Goal: Information Seeking & Learning: Find contact information

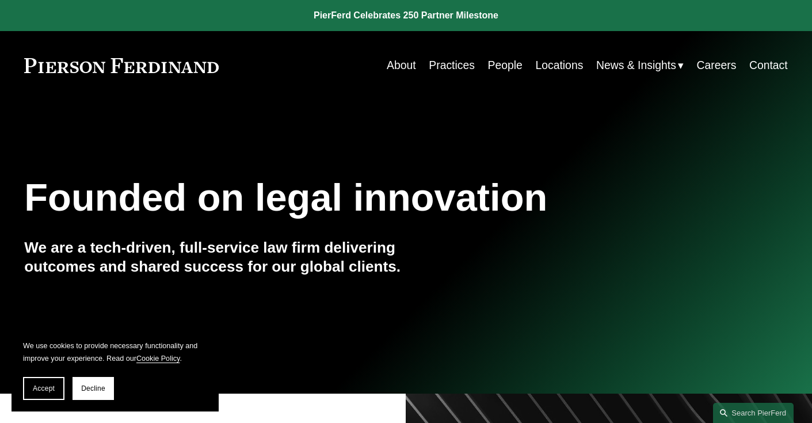
click at [488, 62] on link "People" at bounding box center [505, 65] width 35 height 22
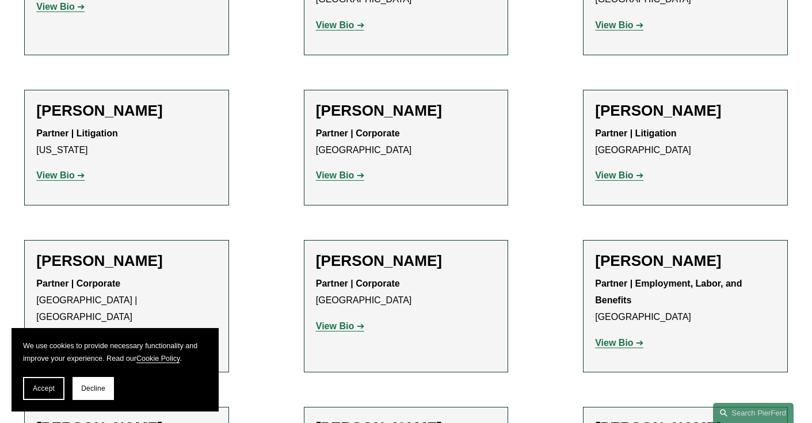
scroll to position [8648, 0]
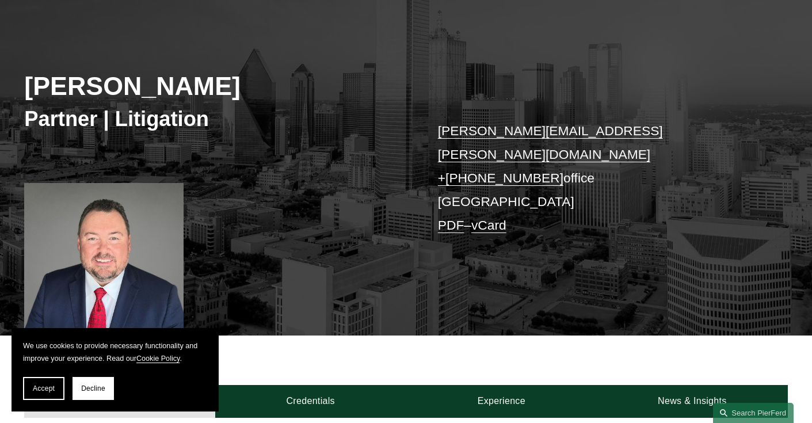
scroll to position [93, 0]
